Goal: Task Accomplishment & Management: Use online tool/utility

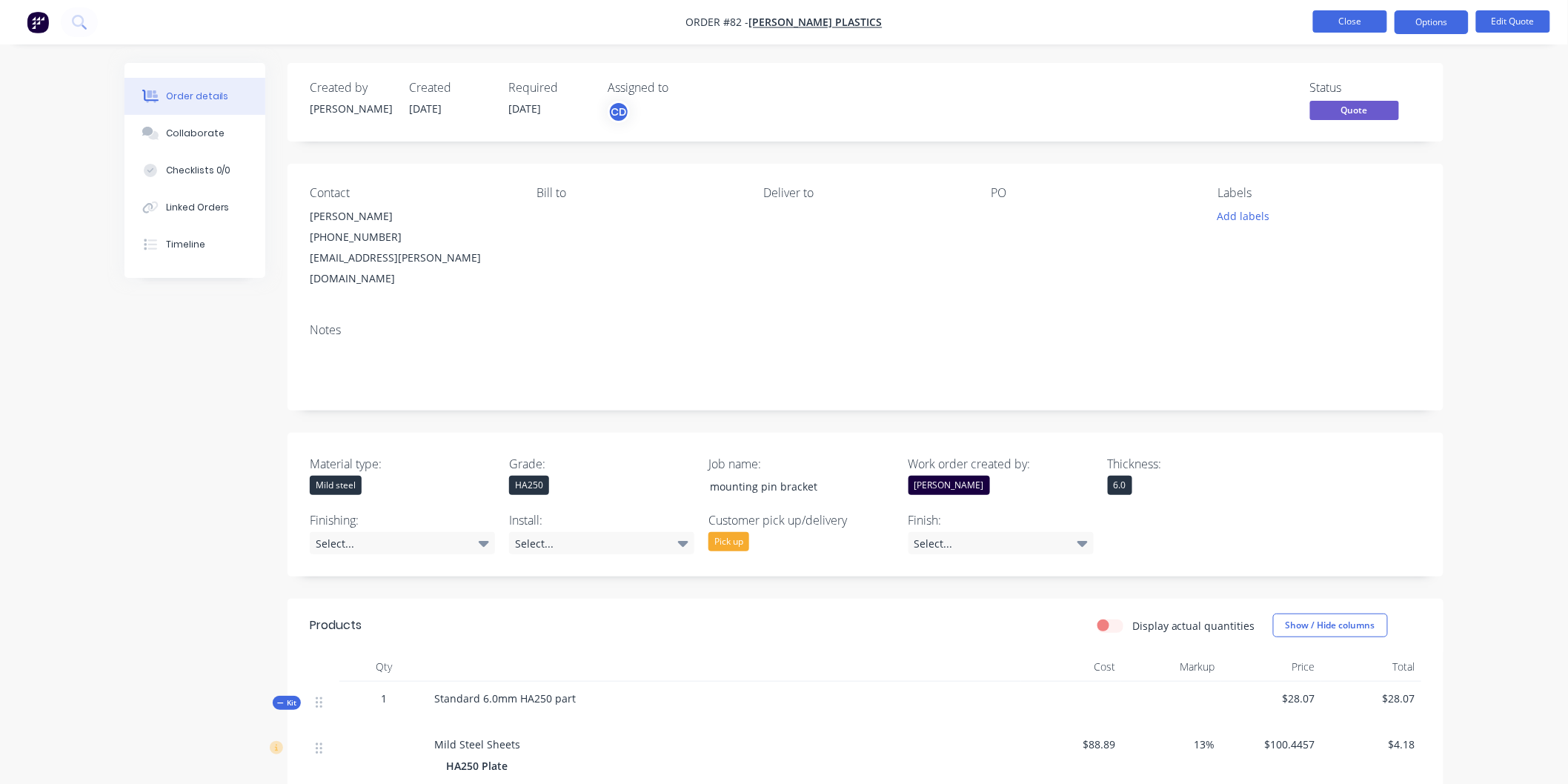
click at [1357, 14] on button "Close" at bounding box center [1350, 22] width 74 height 23
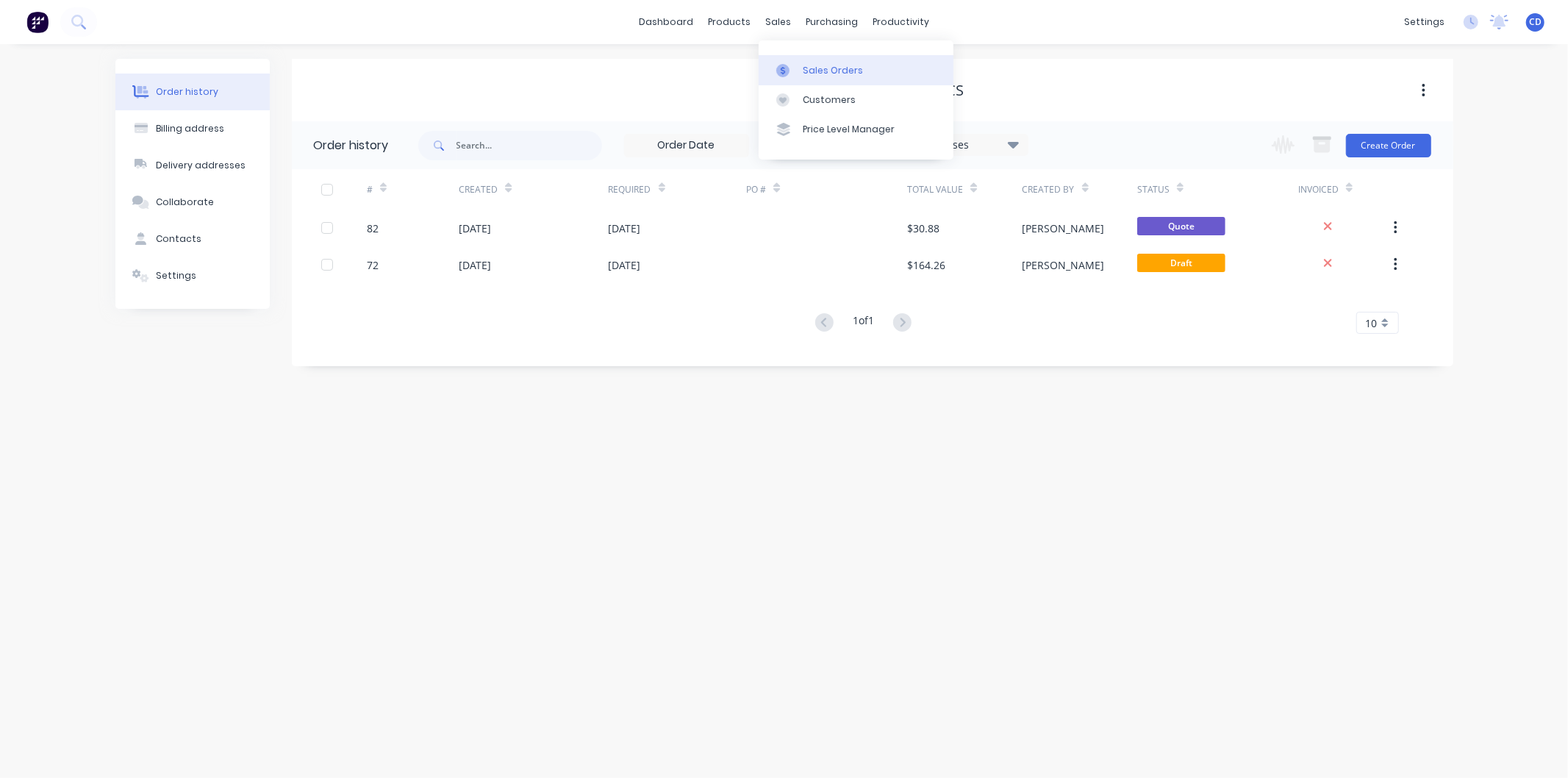
click at [812, 69] on div "Sales Orders" at bounding box center [833, 71] width 61 height 13
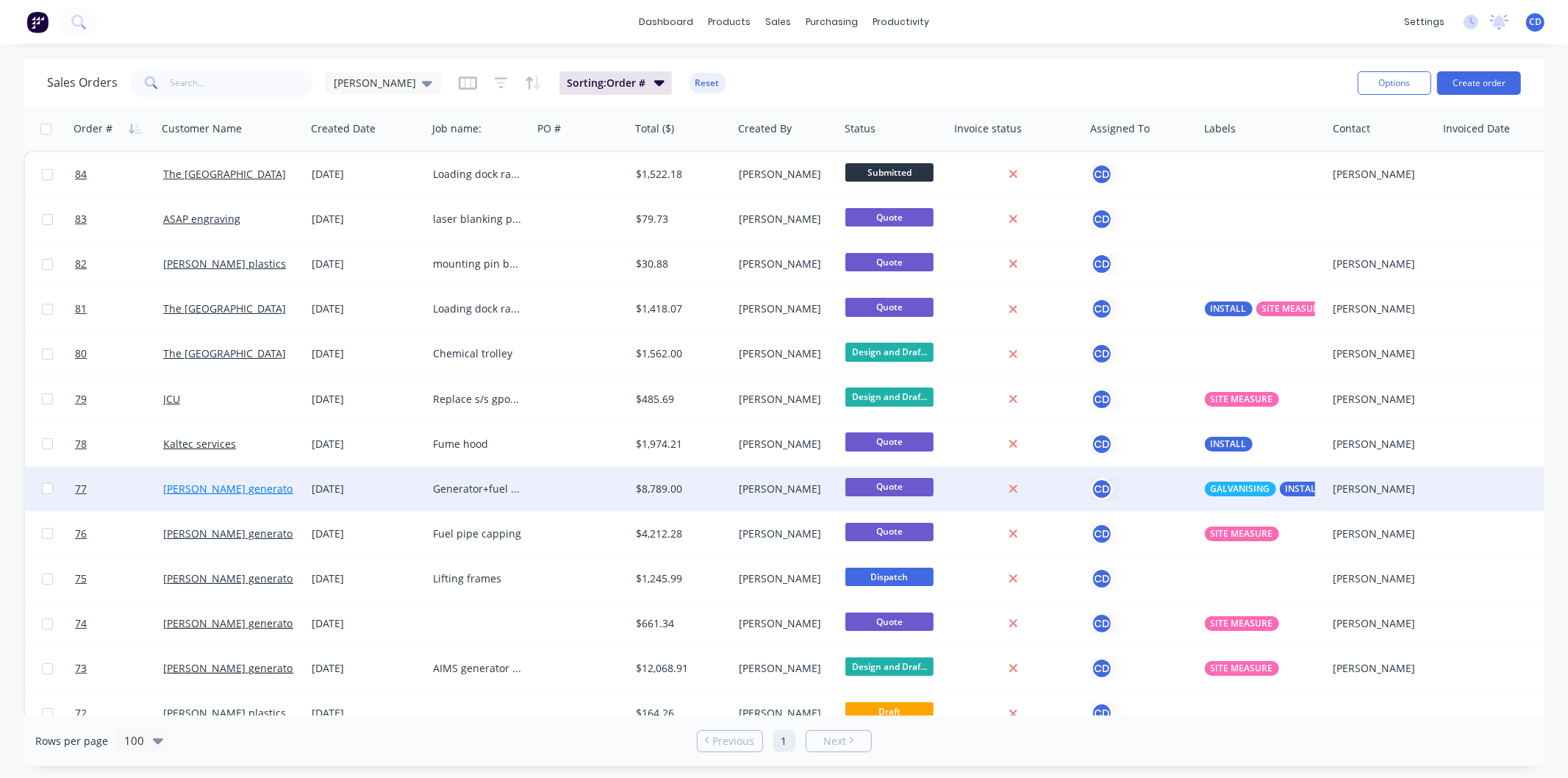
click at [232, 487] on link "[PERSON_NAME] generators" at bounding box center [233, 489] width 139 height 14
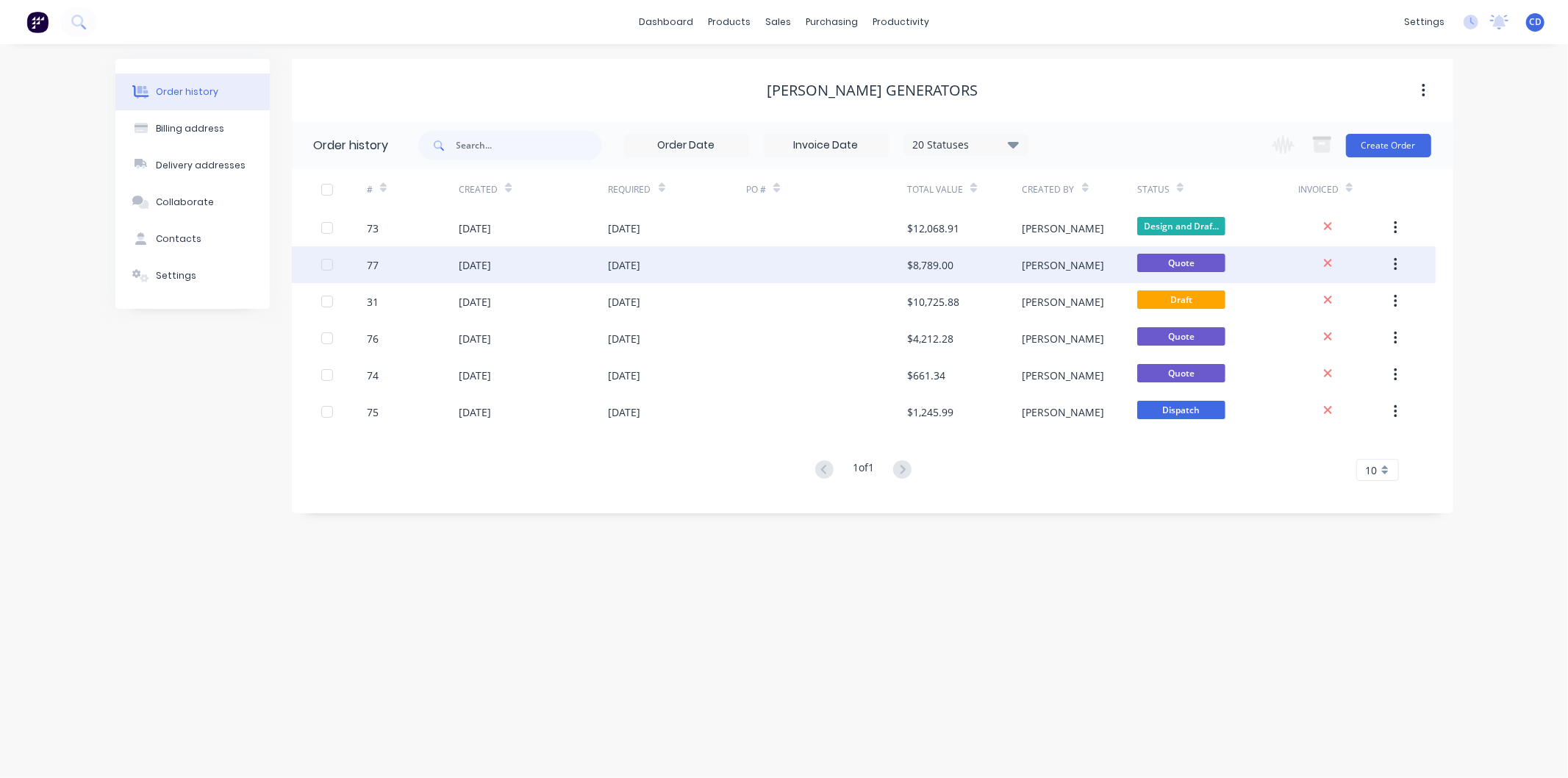
click at [442, 260] on div "77" at bounding box center [413, 264] width 92 height 37
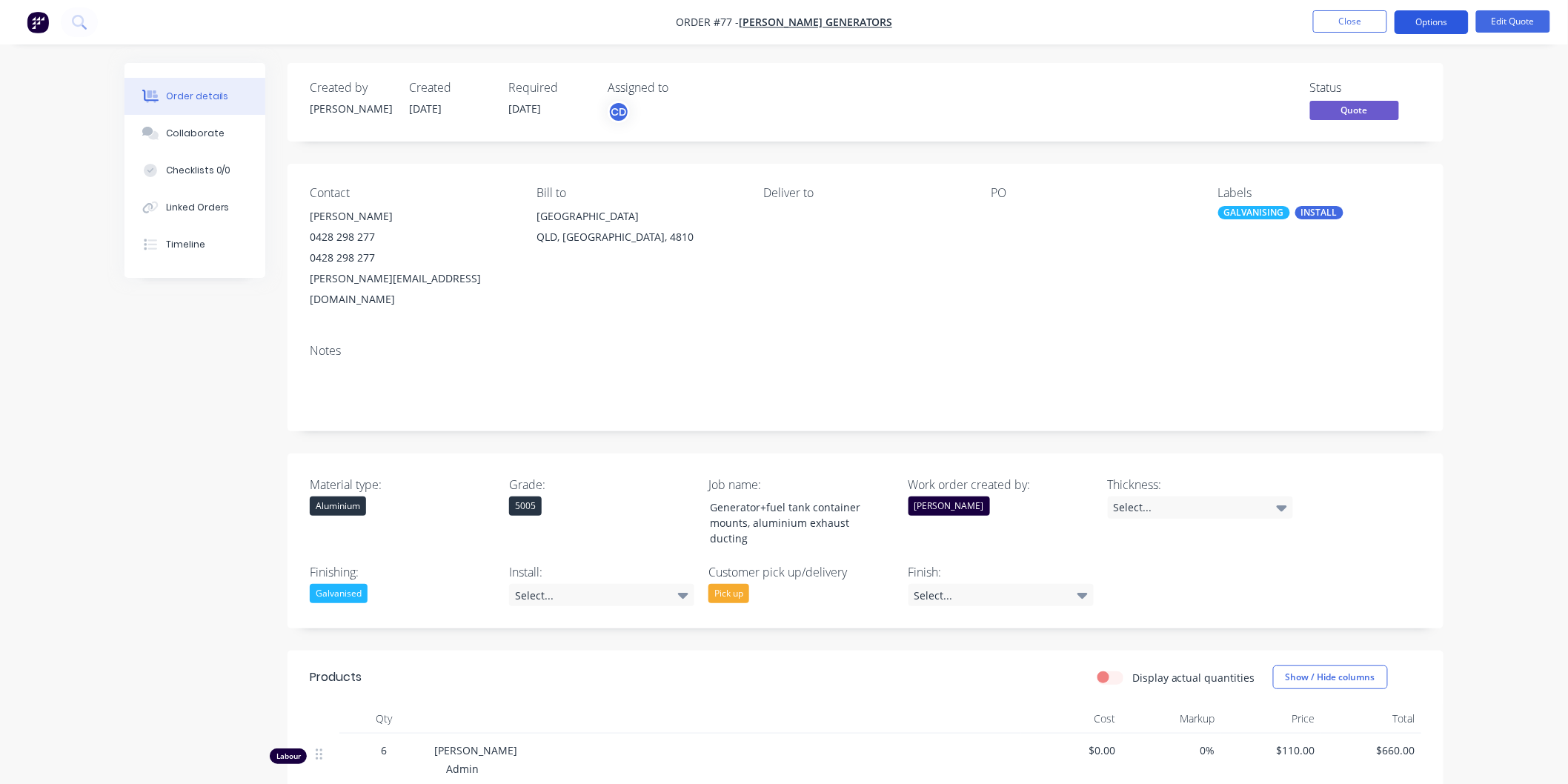
click at [1419, 21] on button "Options" at bounding box center [1431, 23] width 74 height 23
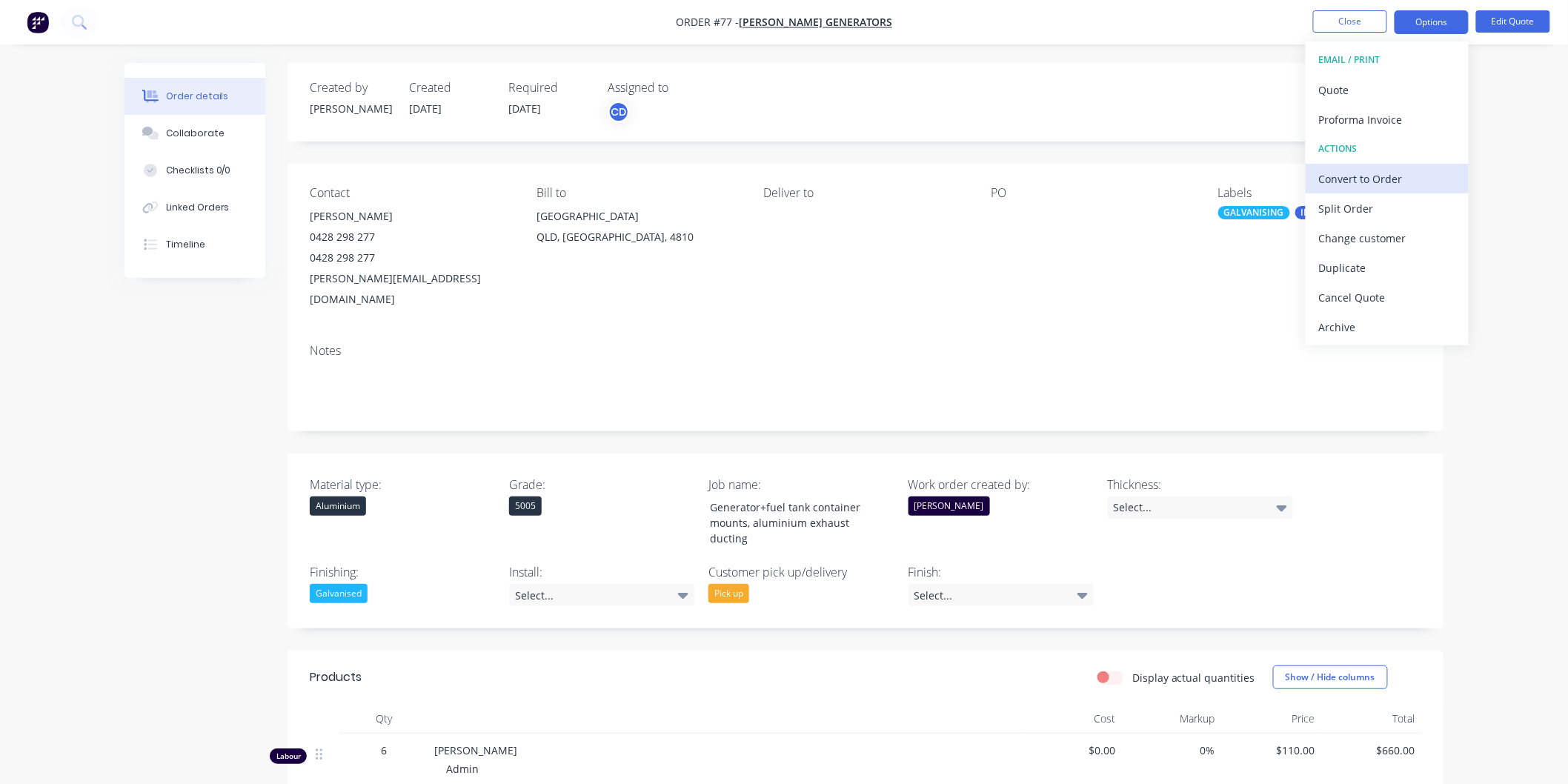
click at [1384, 173] on div "Convert to Order" at bounding box center [1386, 179] width 136 height 22
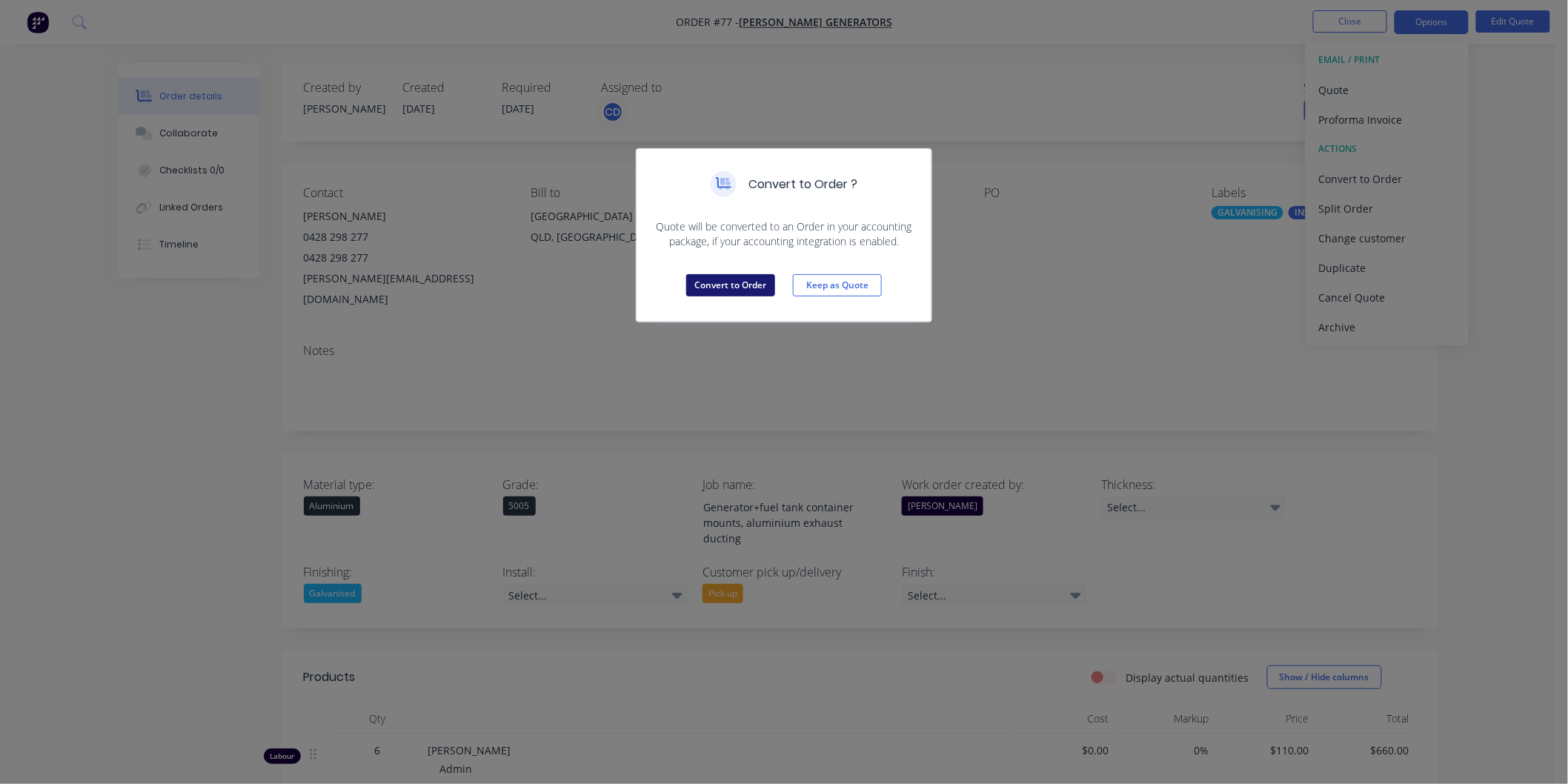
click at [752, 287] on button "Convert to Order" at bounding box center [730, 285] width 89 height 23
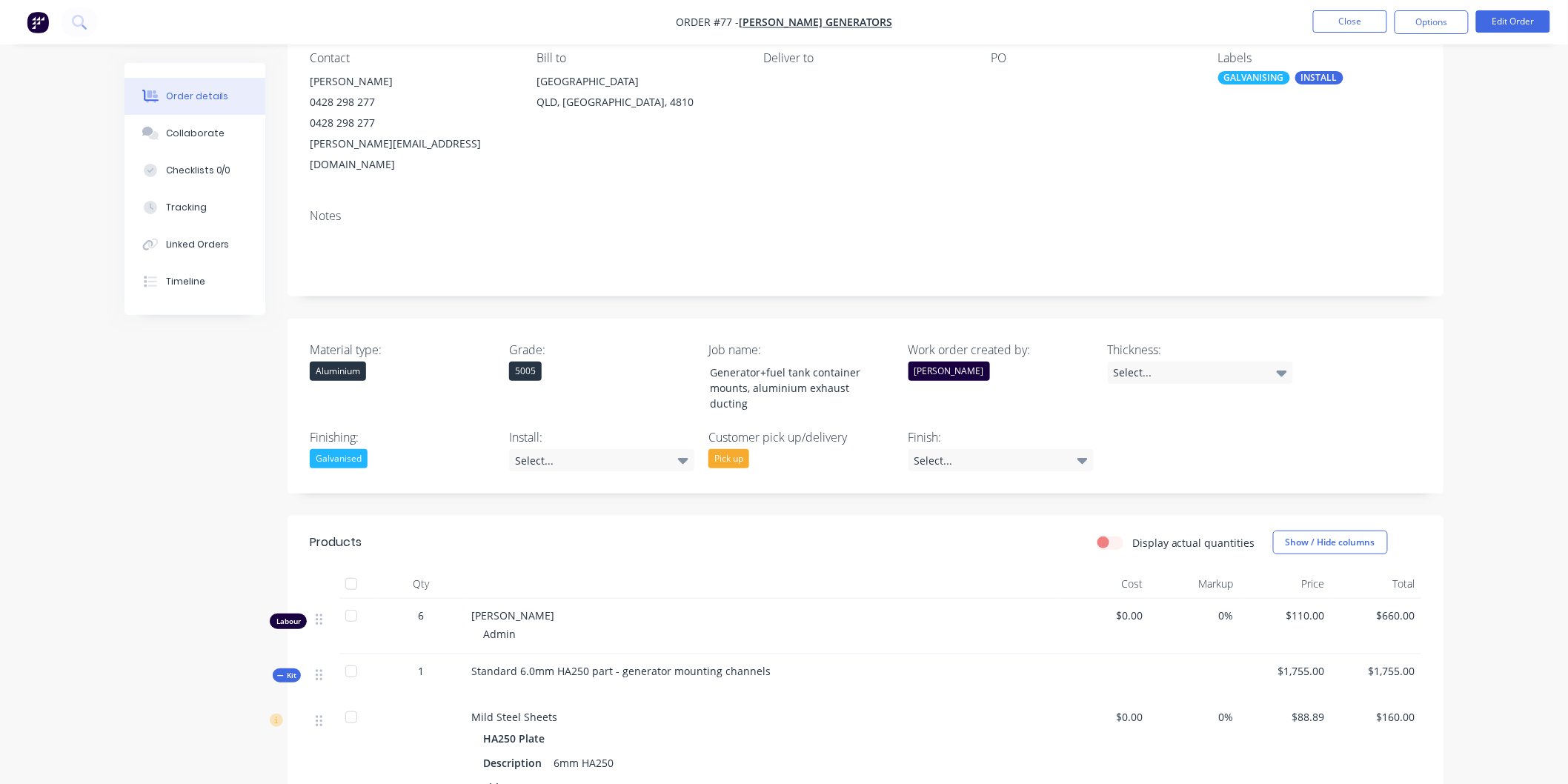
scroll to position [329, 0]
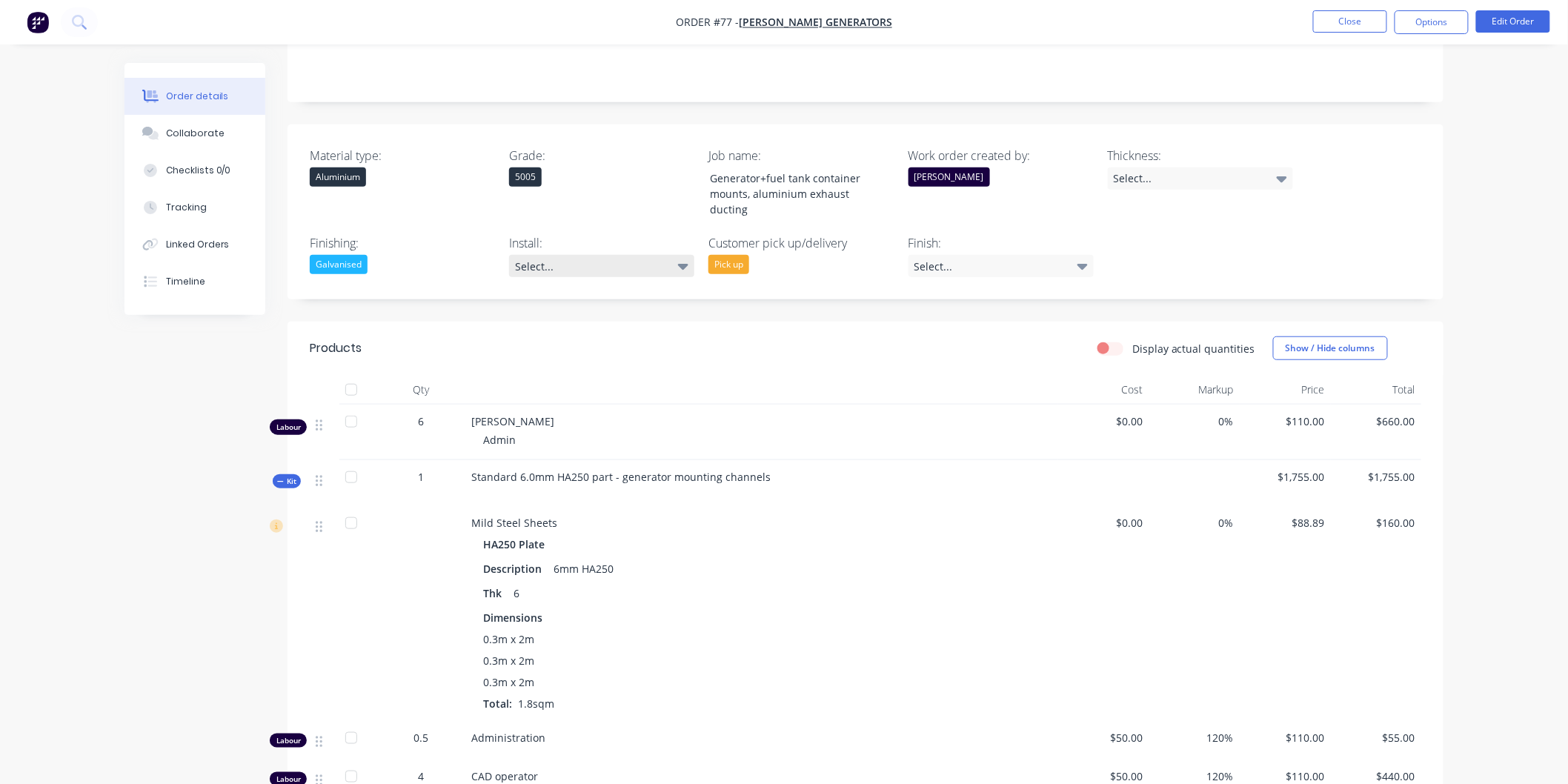
click at [685, 264] on icon at bounding box center [683, 266] width 11 height 6
click at [586, 312] on button "Yes" at bounding box center [620, 307] width 222 height 30
click at [1260, 250] on div "Material type: Aluminium Grade: 5005 Job name: Generator+fuel tank container mo…" at bounding box center [865, 212] width 1156 height 175
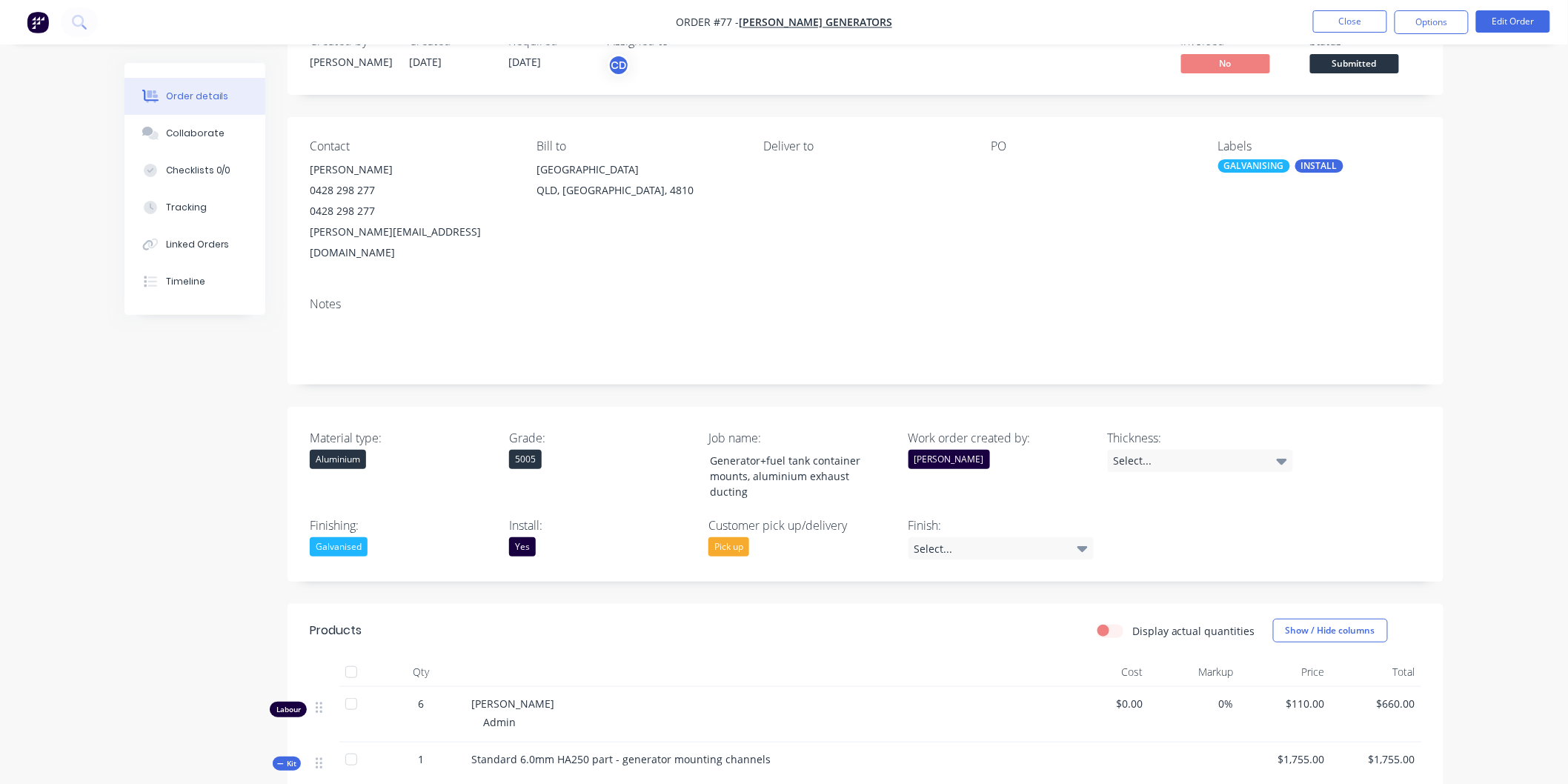
scroll to position [0, 0]
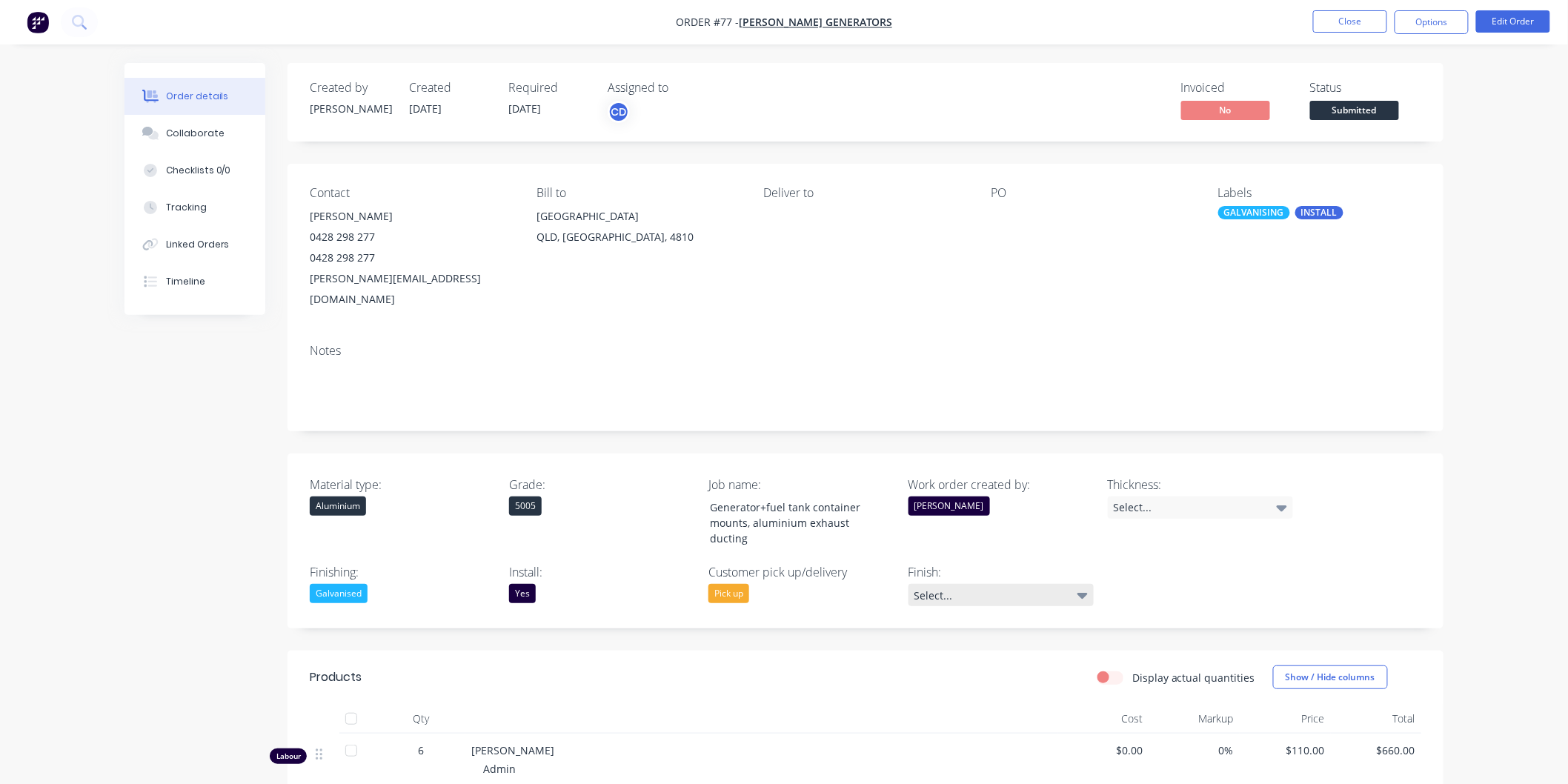
click at [1086, 593] on icon at bounding box center [1083, 596] width 11 height 6
